Goal: Transaction & Acquisition: Purchase product/service

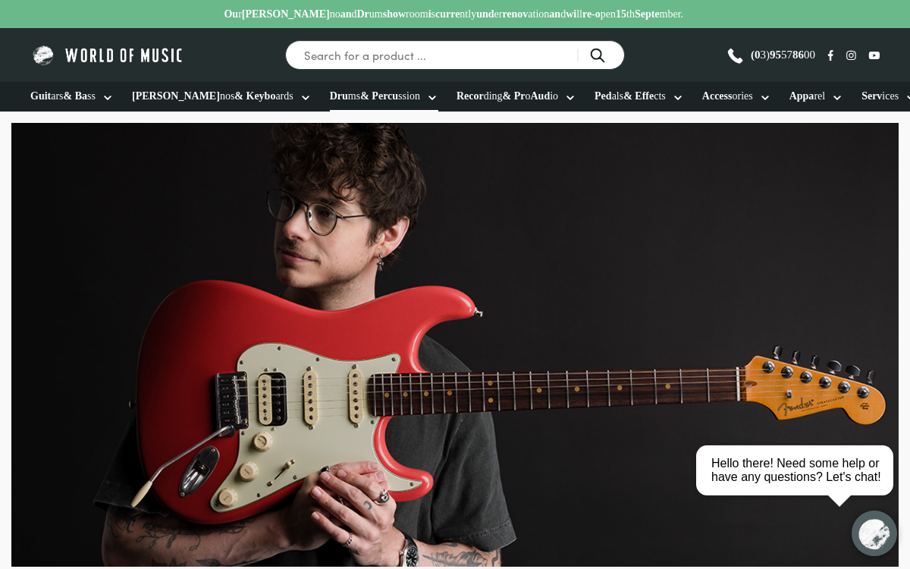
click at [413, 96] on link "Dru ms & Percu ssion" at bounding box center [384, 97] width 108 height 30
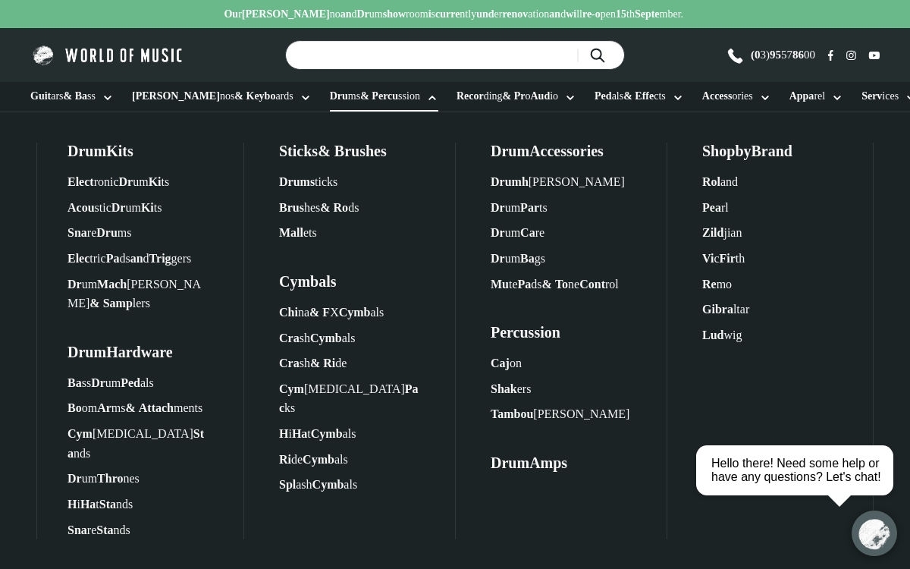
click at [421, 63] on input "Sea rch fo r a prod uct .. ." at bounding box center [455, 55] width 340 height 30
type input "double kick"
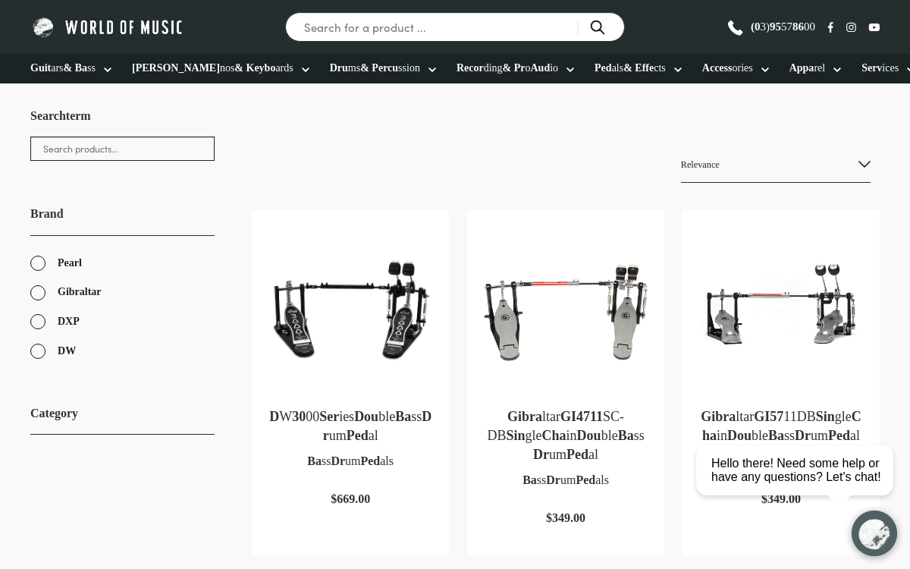
click at [720, 183] on select "Relev ance So rt b y popul arity So rt b y aver age rat ing So rt b y lat est S…" at bounding box center [776, 165] width 190 height 36
select select "price"
click at [681, 183] on select "Relev ance So rt b y popul arity So rt b y aver age rat ing So rt b y lat est S…" at bounding box center [776, 165] width 190 height 36
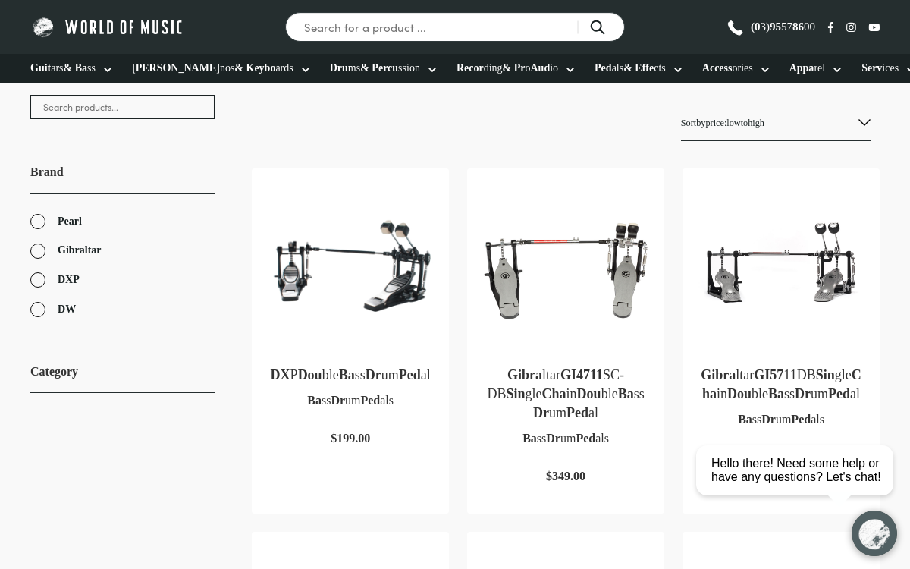
click at [366, 350] on img at bounding box center [350, 267] width 167 height 167
